Goal: Transaction & Acquisition: Purchase product/service

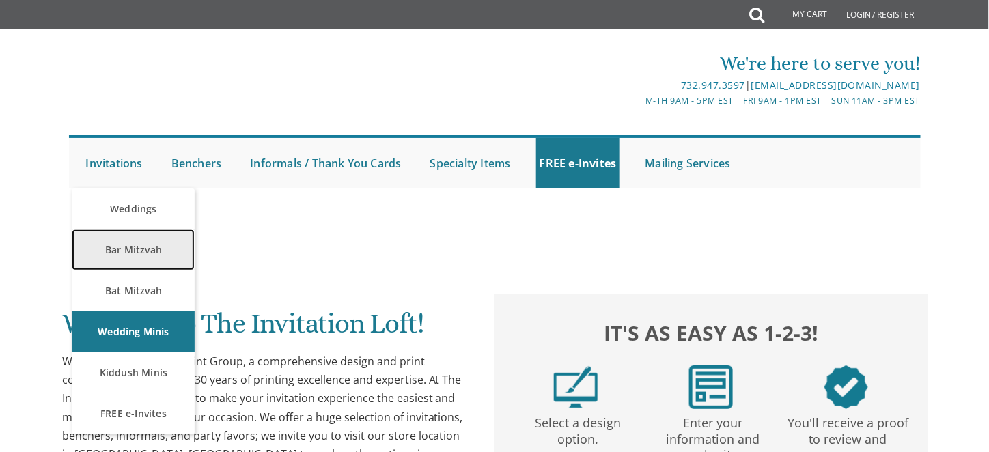
click at [119, 245] on link "Bar Mitzvah" at bounding box center [133, 249] width 123 height 41
click at [135, 247] on link "Bar Mitzvah" at bounding box center [133, 249] width 123 height 41
click at [136, 253] on link "Bar Mitzvah" at bounding box center [133, 249] width 123 height 41
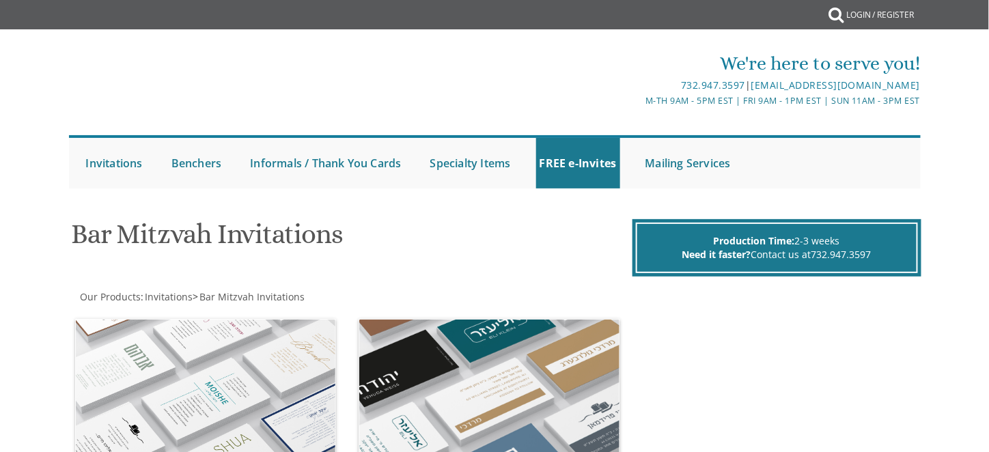
click at [128, 232] on h1 "Bar Mitzvah Invitations" at bounding box center [349, 239] width 557 height 40
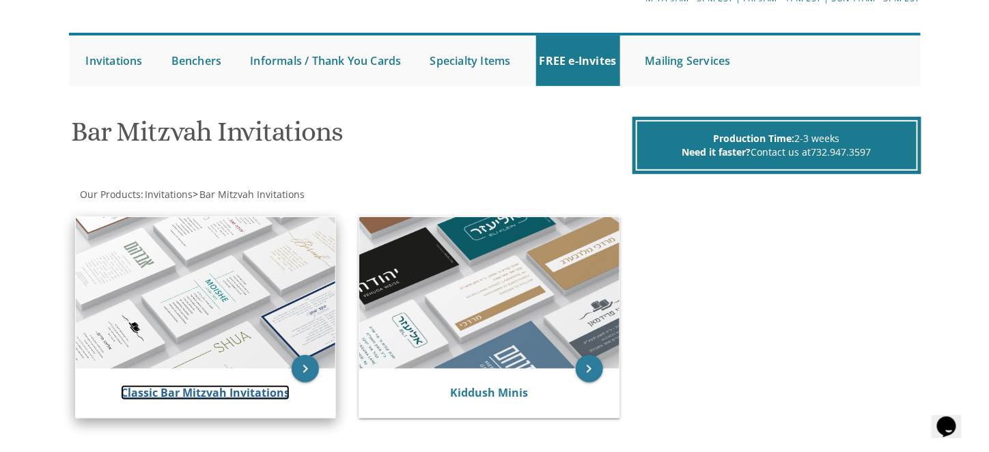
click at [205, 386] on link "Classic Bar Mitzvah Invitations" at bounding box center [205, 392] width 169 height 15
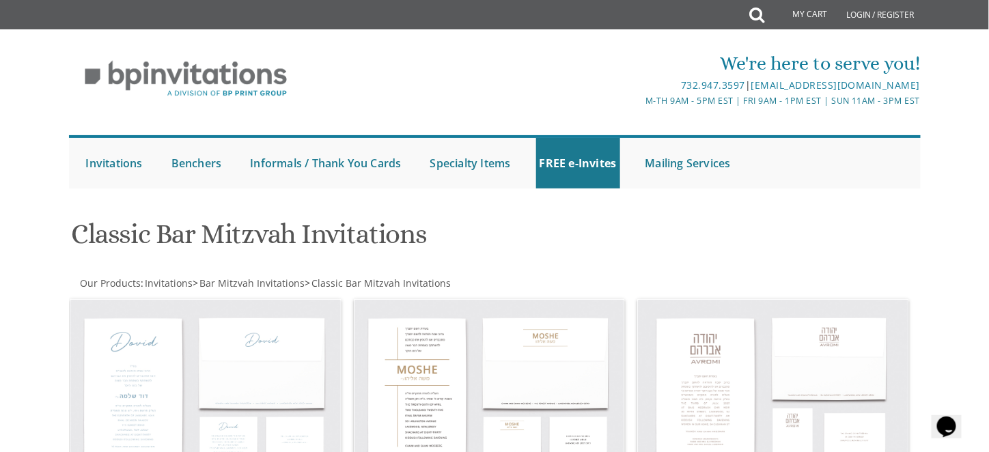
click at [413, 216] on div "Classic Bar Mitzvah Invitations" at bounding box center [350, 236] width 578 height 54
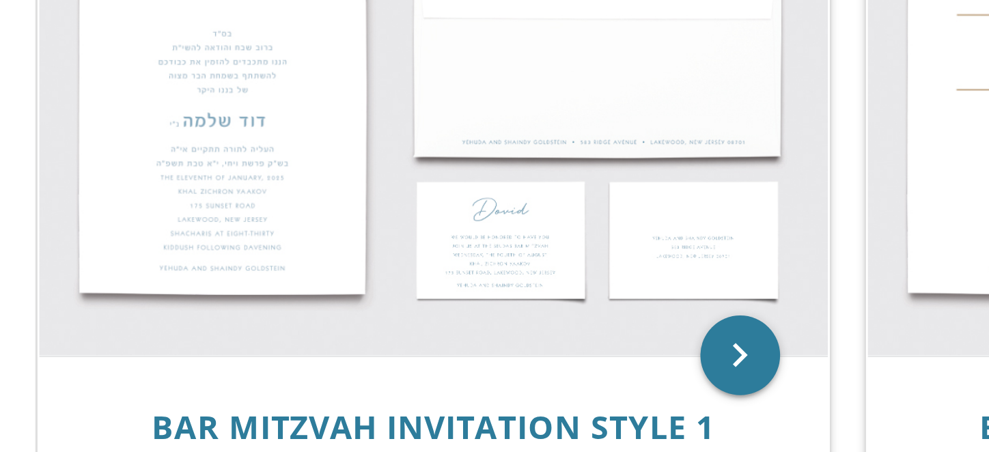
scroll to position [202, 0]
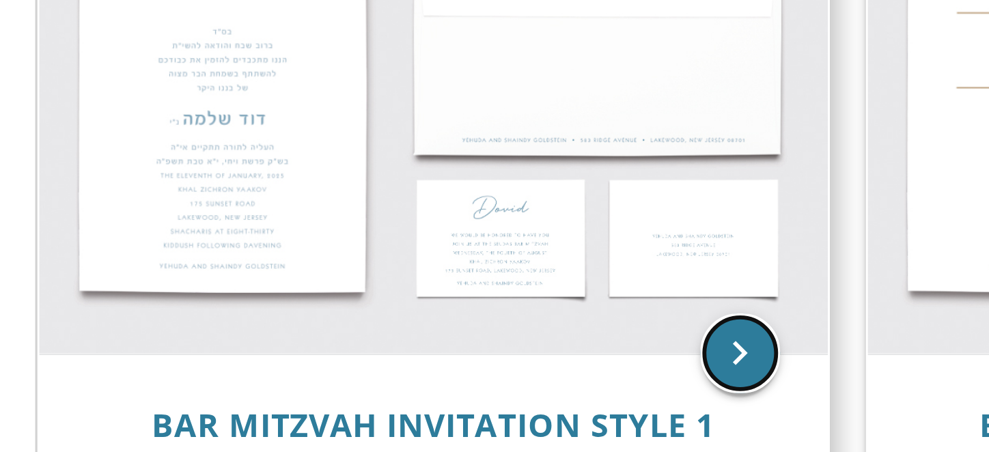
click at [309, 275] on icon "keyboard_arrow_right" at bounding box center [310, 274] width 27 height 27
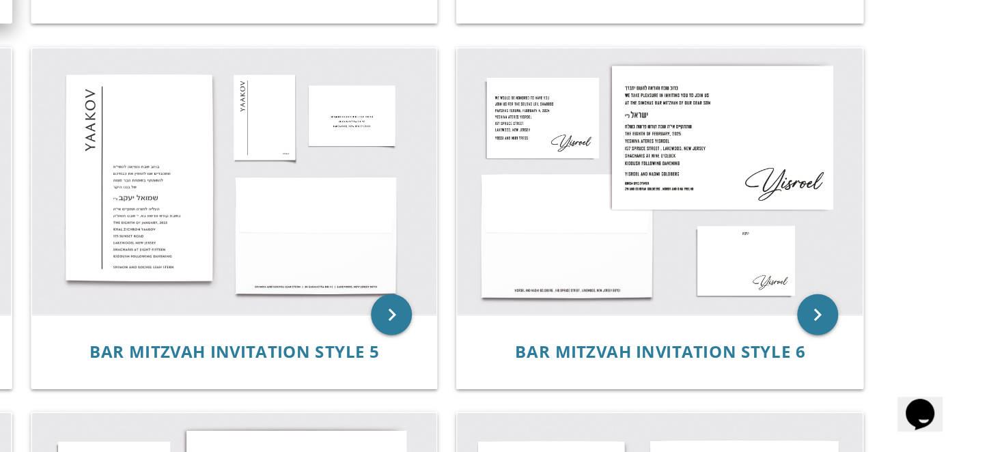
scroll to position [364, 0]
